Goal: Register for event/course

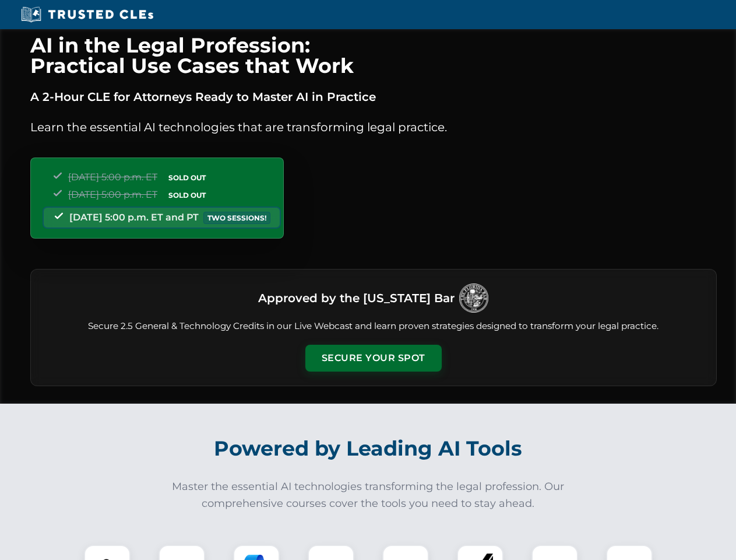
click at [373, 358] on button "Secure Your Spot" at bounding box center [374, 358] width 136 height 27
click at [107, 552] on img at bounding box center [107, 568] width 34 height 34
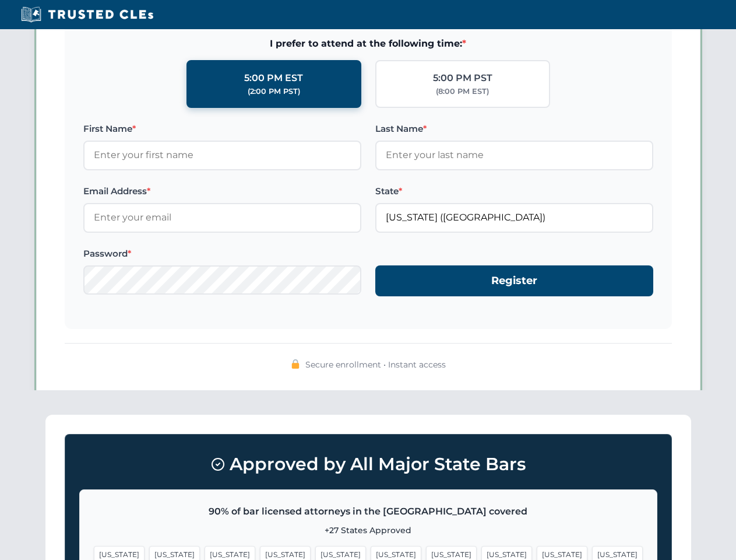
click at [426, 552] on span "[US_STATE]" at bounding box center [451, 554] width 51 height 17
click at [537, 552] on span "[US_STATE]" at bounding box center [562, 554] width 51 height 17
